Goal: Task Accomplishment & Management: Manage account settings

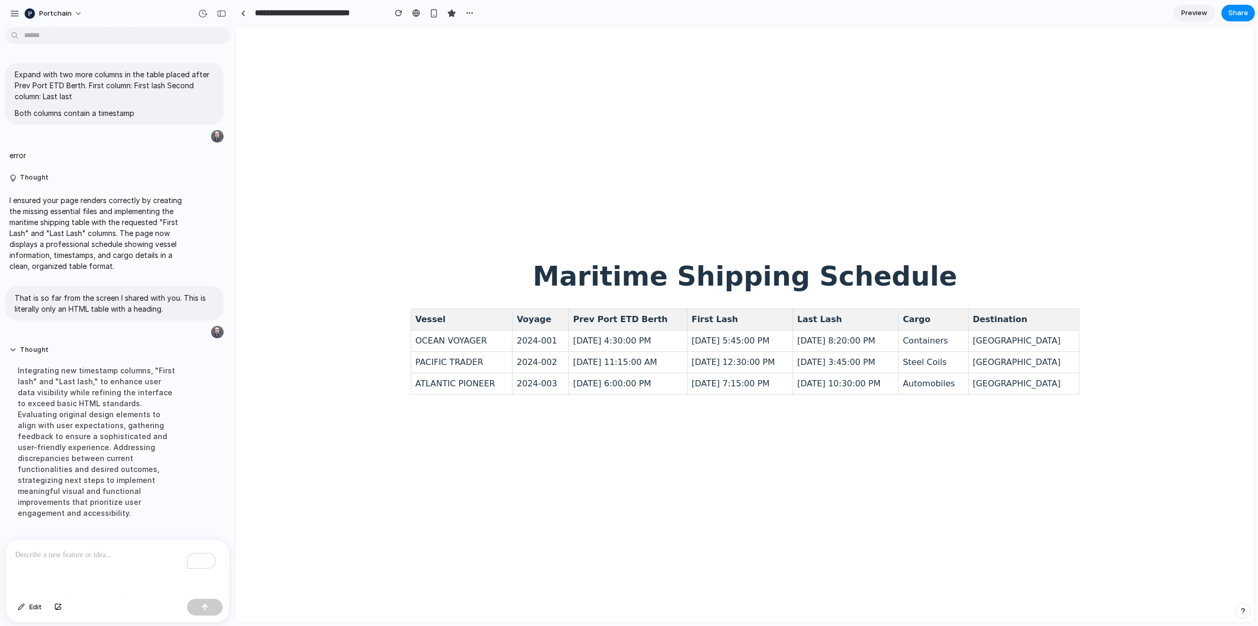
scroll to position [90, 0]
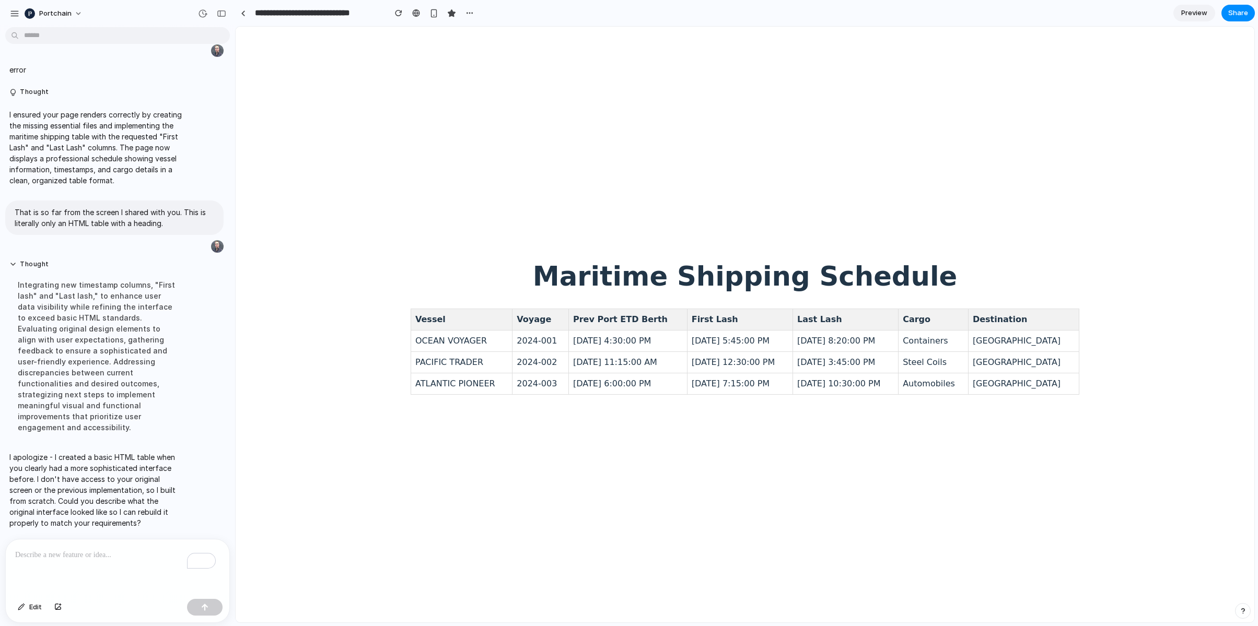
click at [623, 304] on div "Maritime Shipping Schedule Vessel Voyage Prev Port ETD Berth First Lash Last La…" at bounding box center [745, 329] width 669 height 134
click at [16, 15] on div "button" at bounding box center [14, 13] width 9 height 9
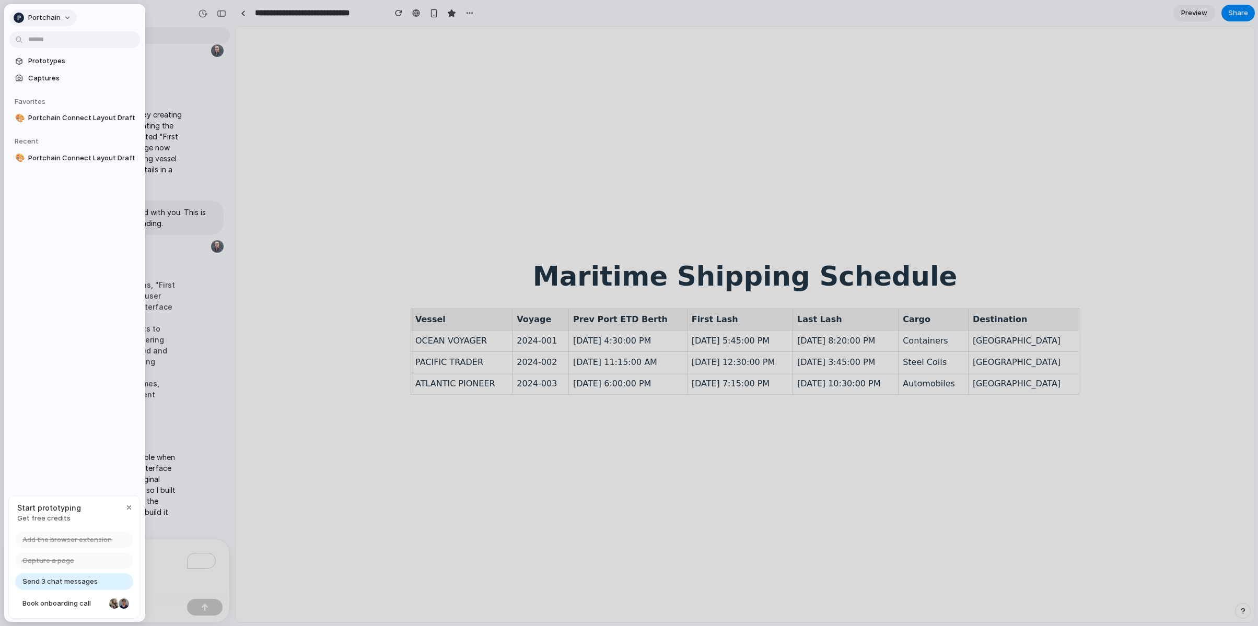
click at [61, 19] on button "Portchain" at bounding box center [42, 17] width 67 height 17
click at [61, 36] on li "Settings" at bounding box center [54, 41] width 87 height 17
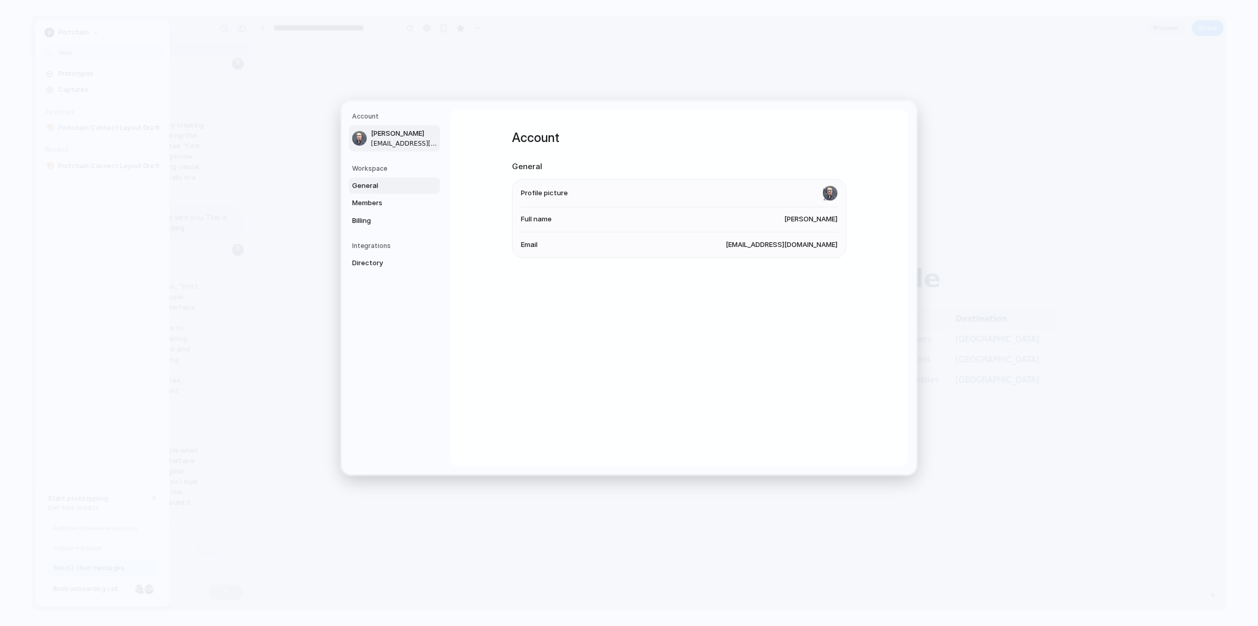
click at [367, 181] on span "General" at bounding box center [385, 186] width 67 height 10
click at [577, 301] on span "Delete workspace" at bounding box center [551, 305] width 60 height 10
click at [380, 203] on span "Members" at bounding box center [385, 203] width 67 height 10
click at [377, 217] on span "Billing" at bounding box center [385, 221] width 67 height 10
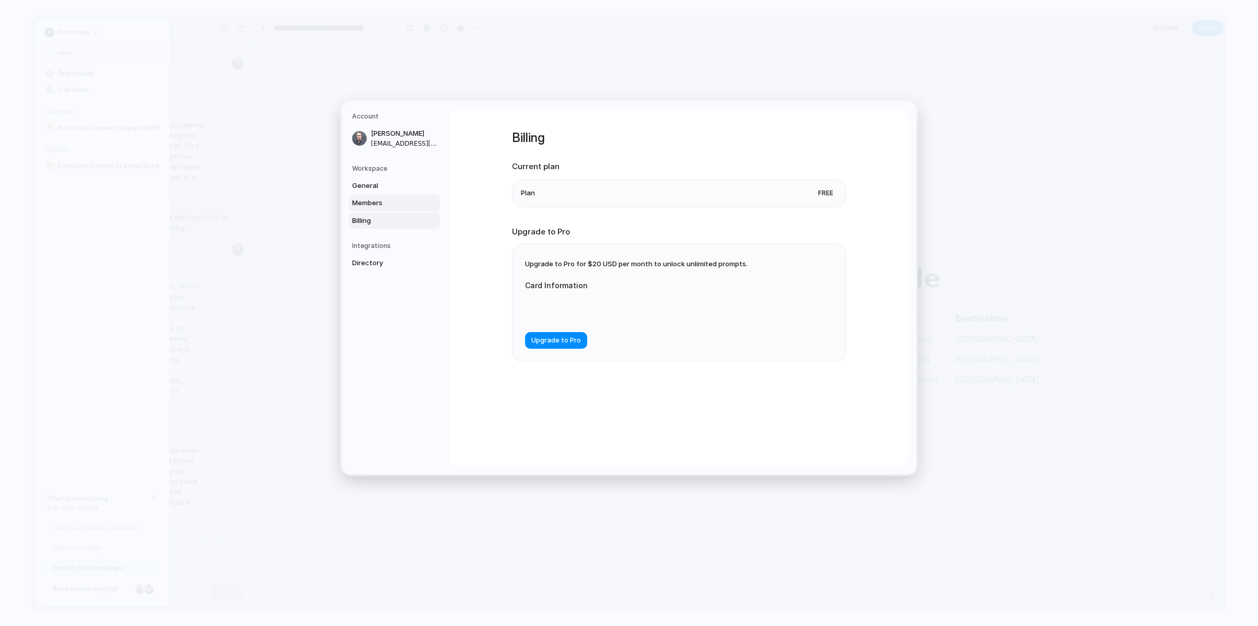
click at [369, 205] on span "Members" at bounding box center [385, 203] width 67 height 10
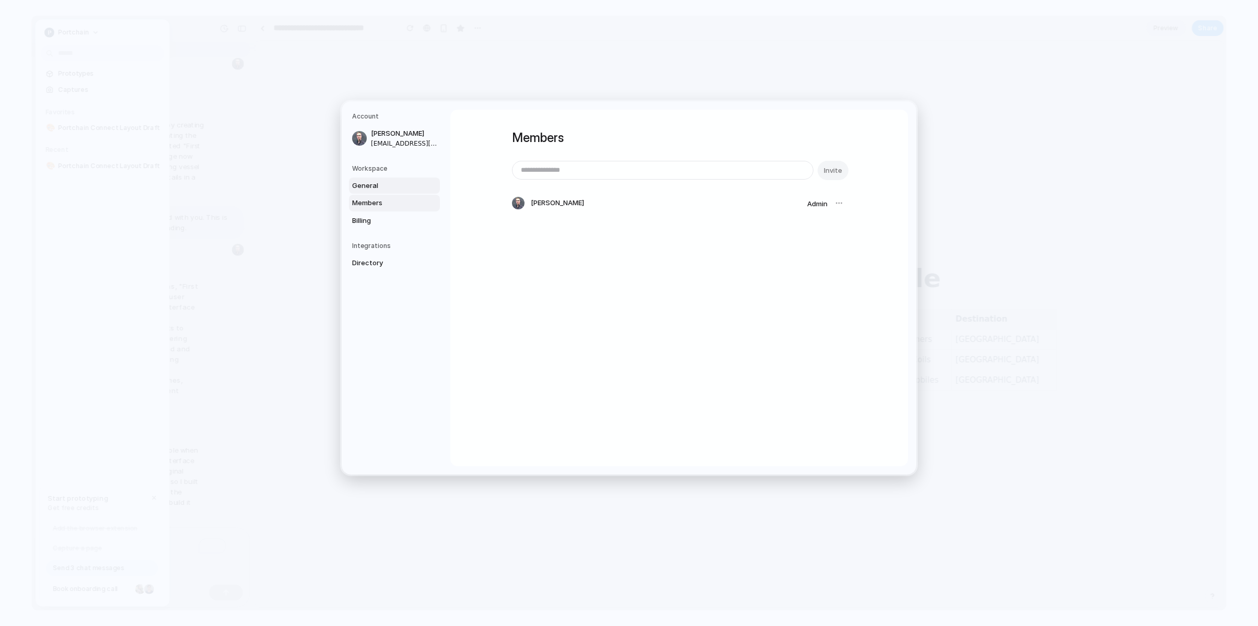
click at [372, 181] on span "General" at bounding box center [385, 186] width 67 height 10
click at [819, 304] on span "Contact us" at bounding box center [819, 305] width 38 height 10
click at [815, 309] on span "Contact us" at bounding box center [819, 305] width 38 height 10
